Goal: Task Accomplishment & Management: Use online tool/utility

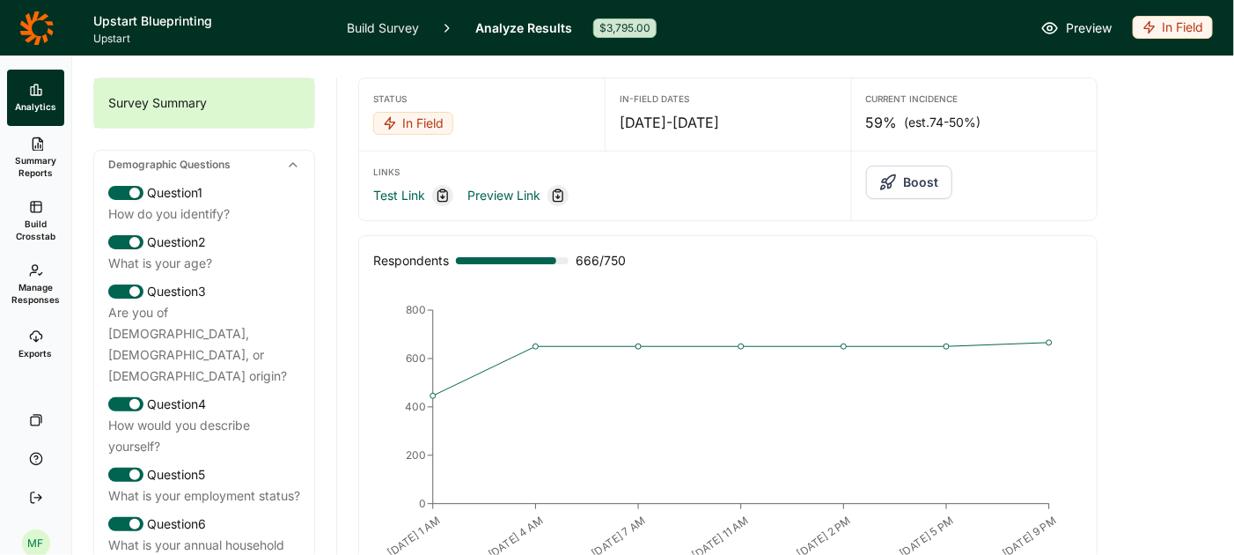
click at [368, 24] on link "Build Survey" at bounding box center [383, 27] width 72 height 55
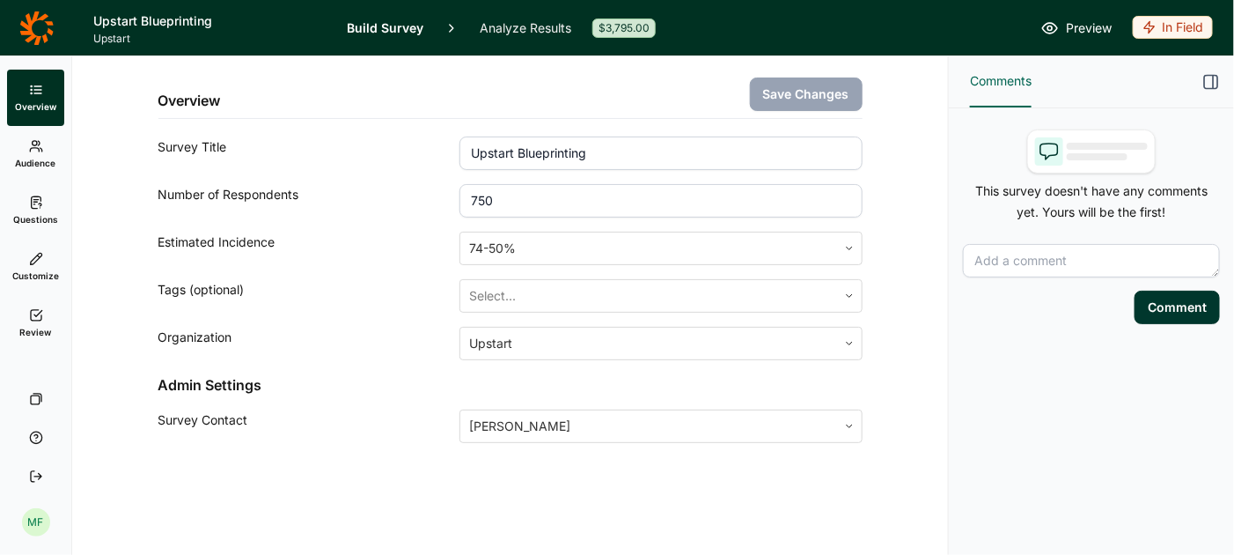
click at [499, 21] on link "Analyze Results" at bounding box center [526, 27] width 92 height 55
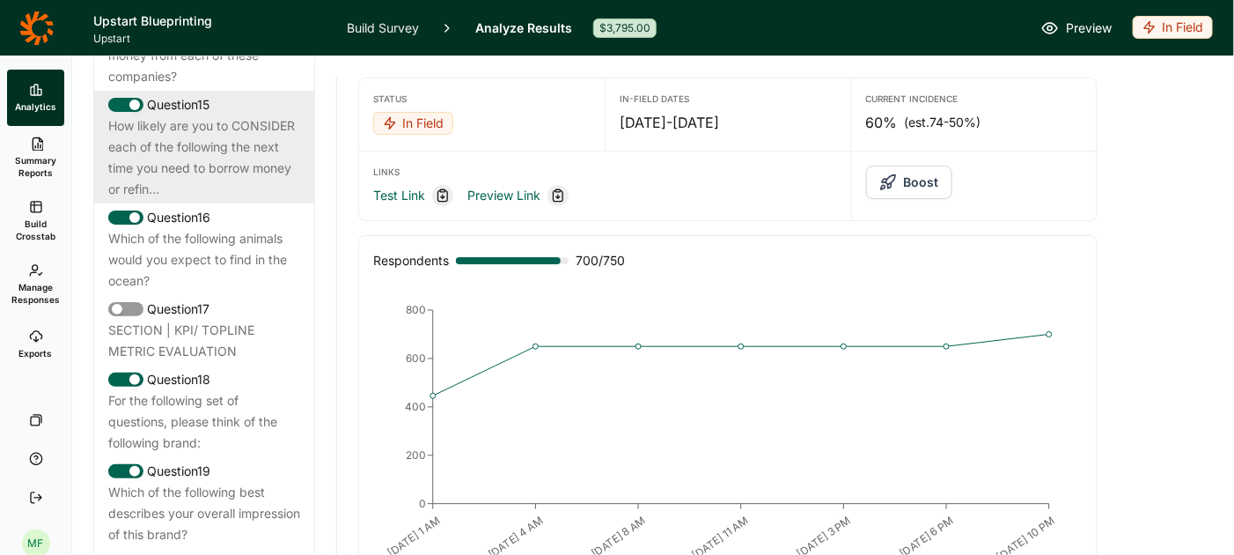
scroll to position [2163, 0]
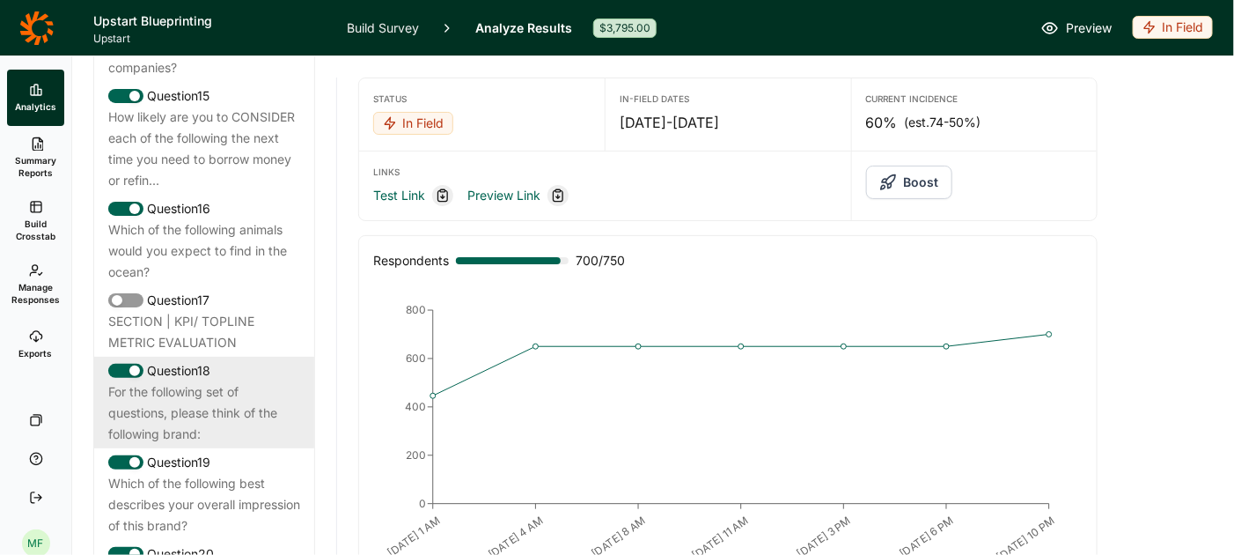
click at [185, 381] on div "For the following set of questions, please think of the following brand:" at bounding box center [204, 412] width 192 height 63
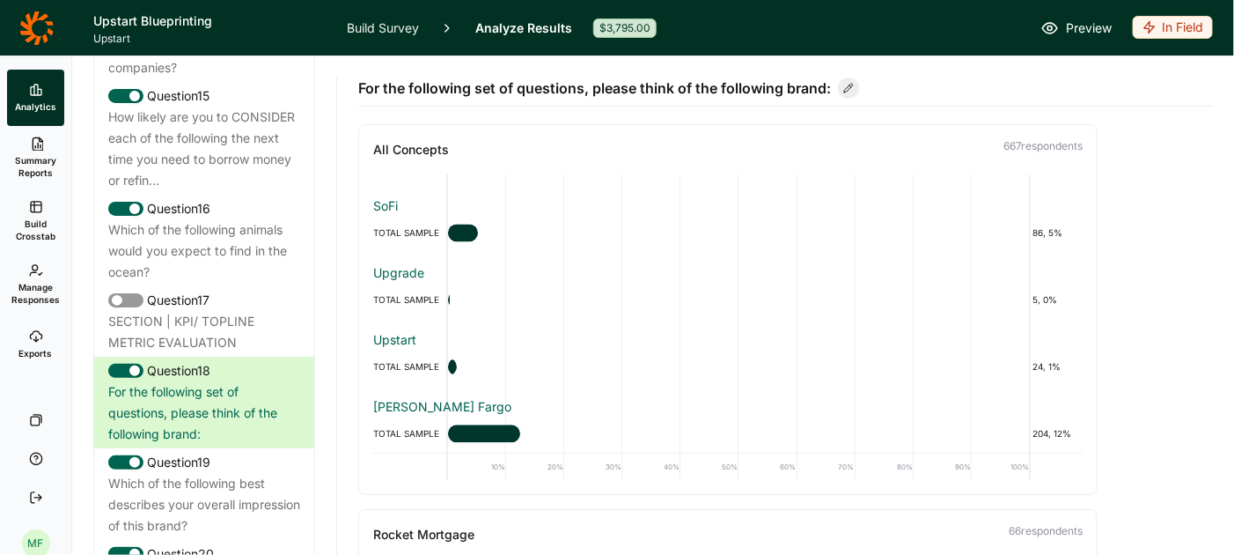
scroll to position [1328, 0]
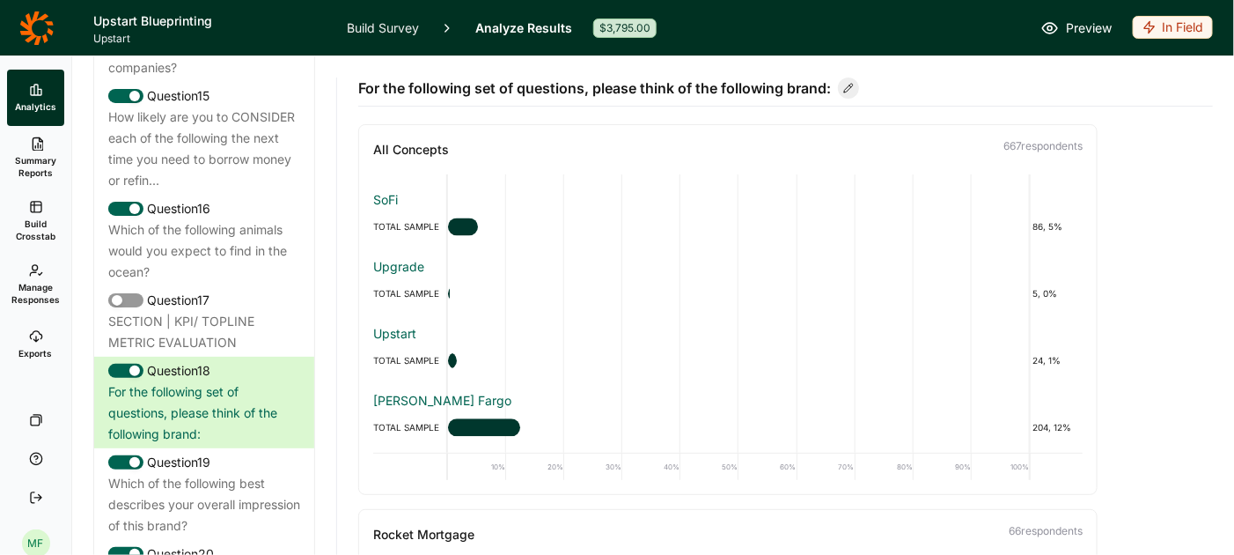
click at [360, 31] on link "Build Survey" at bounding box center [383, 27] width 72 height 55
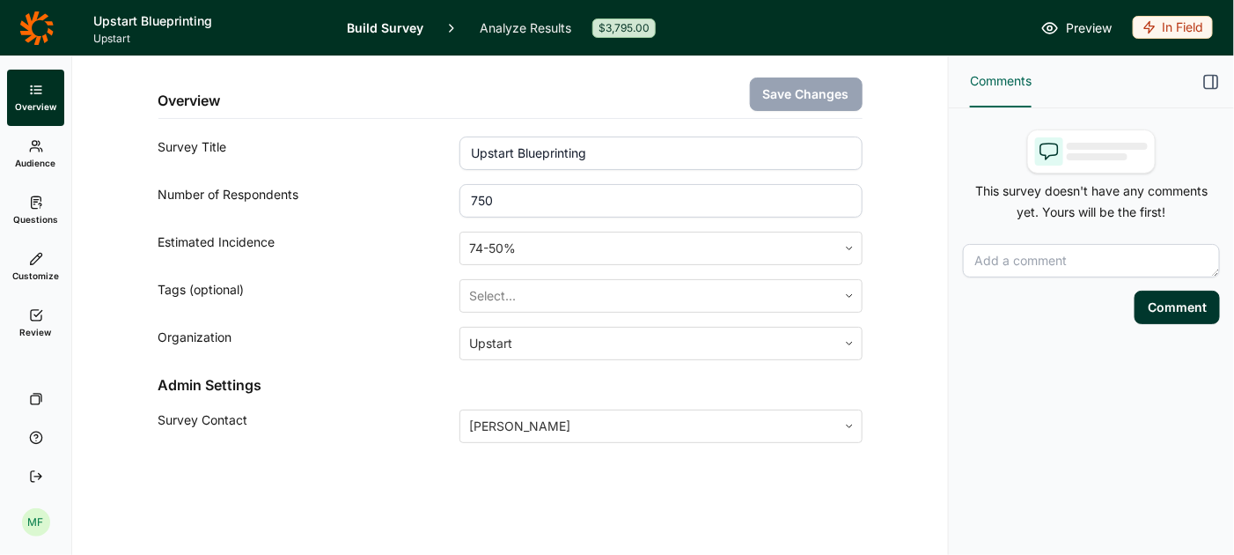
click at [29, 213] on span "Questions" at bounding box center [35, 219] width 45 height 12
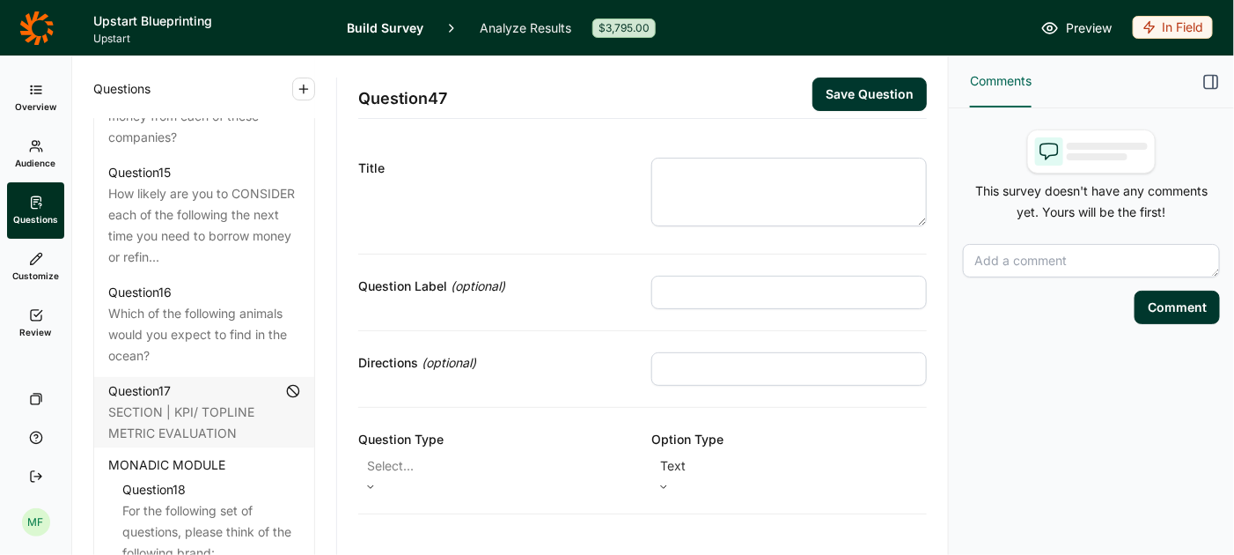
scroll to position [2257, 0]
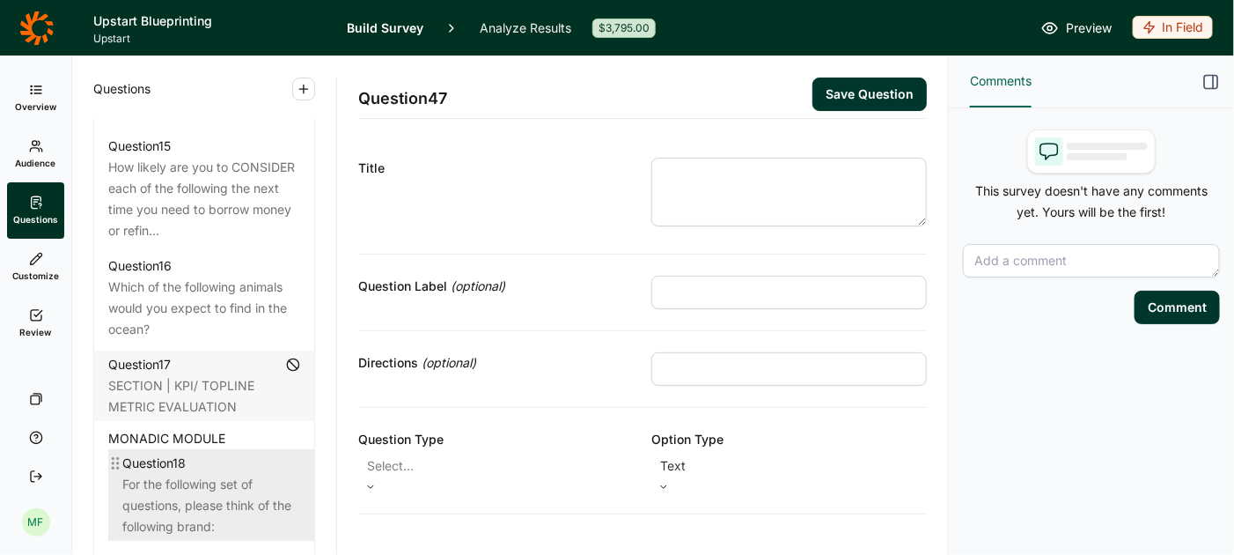
click at [204, 453] on div "Question 18" at bounding box center [211, 463] width 178 height 21
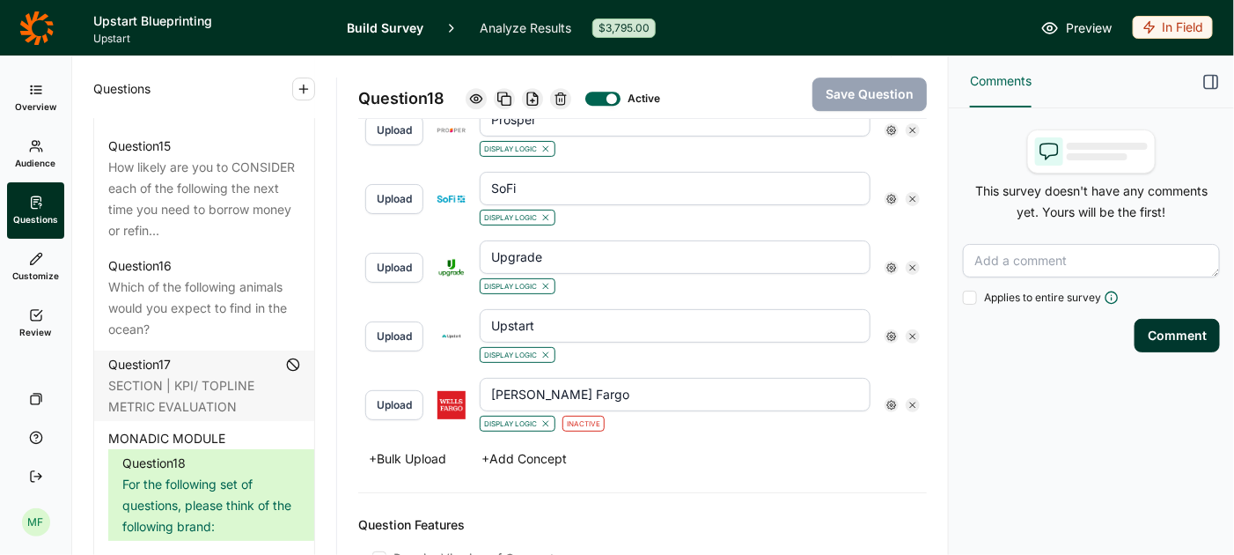
scroll to position [2041, 0]
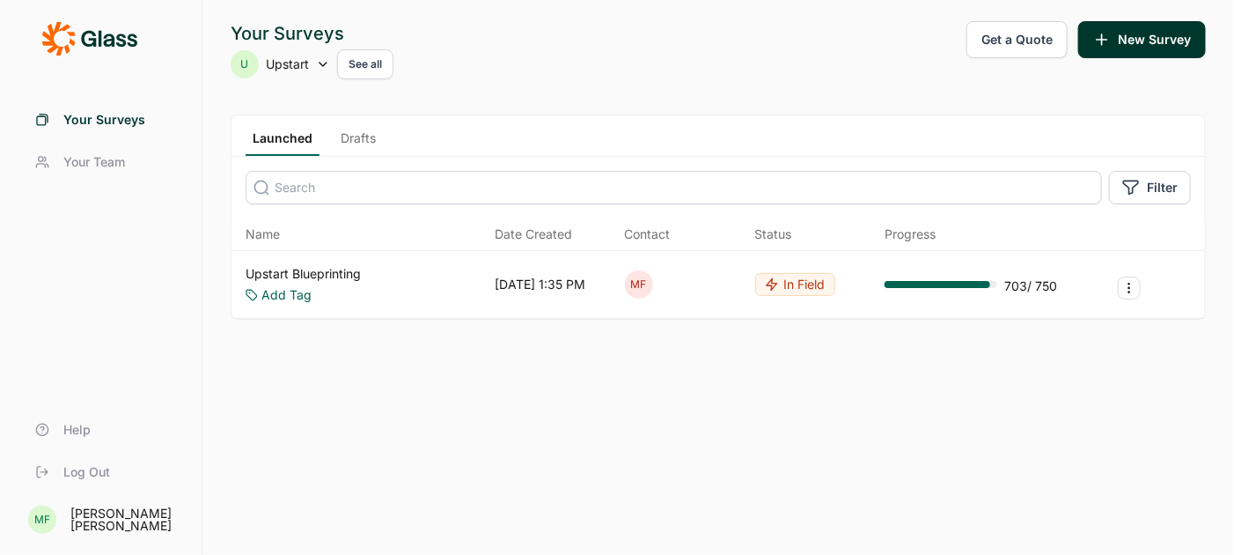
click at [282, 273] on link "Upstart Blueprinting" at bounding box center [303, 274] width 115 height 18
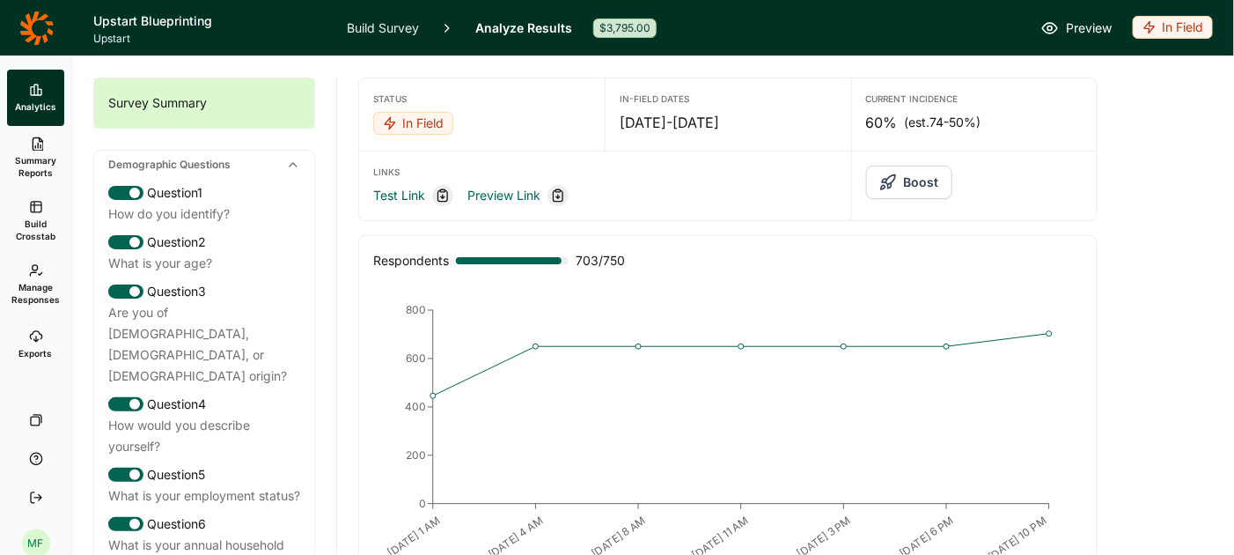
click at [402, 28] on link "Build Survey" at bounding box center [383, 27] width 72 height 55
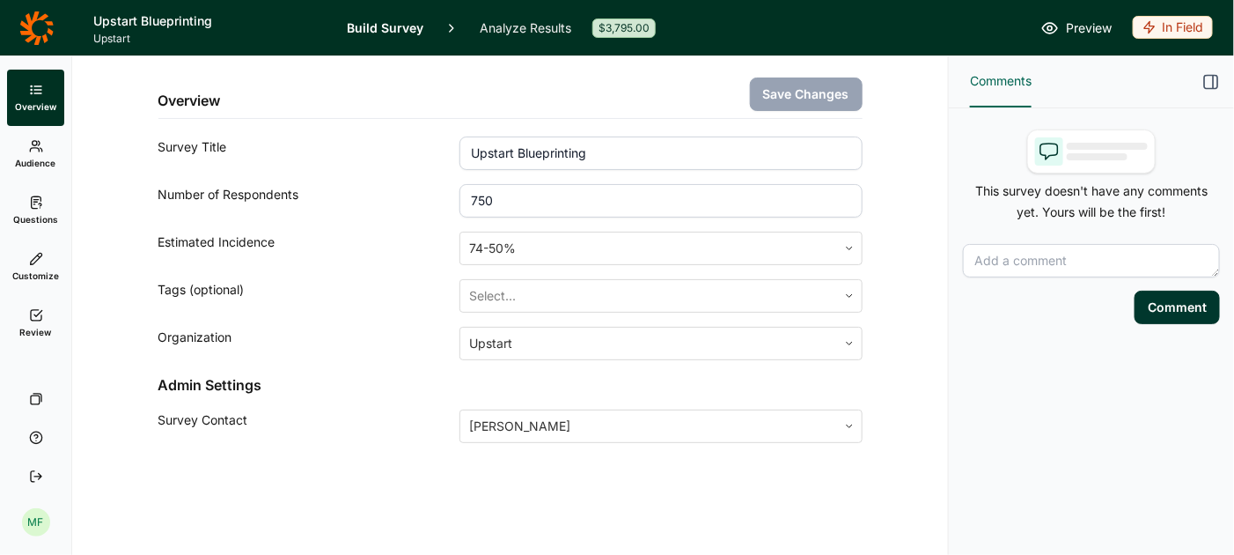
click at [547, 26] on link "Analyze Results" at bounding box center [526, 27] width 92 height 55
